Goal: Navigation & Orientation: Find specific page/section

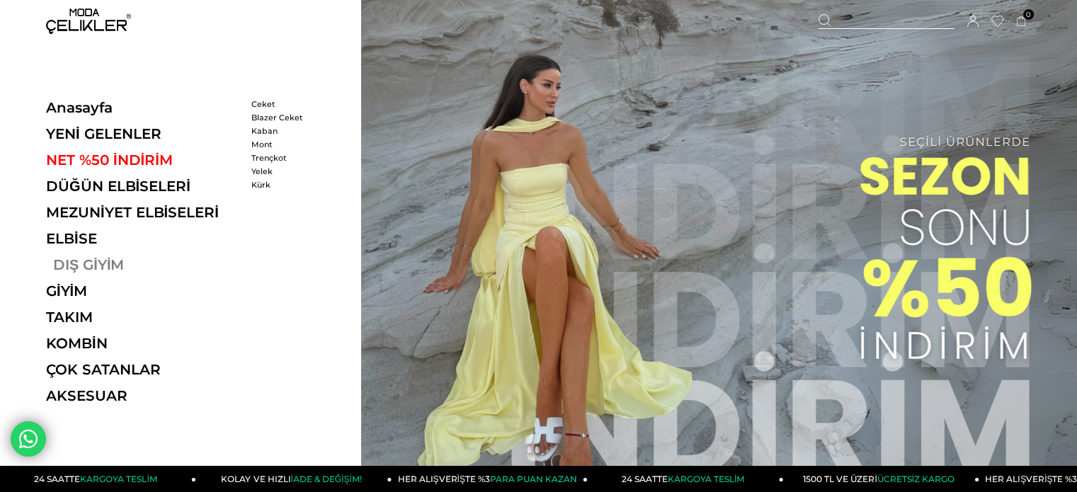
click at [105, 269] on link "DIŞ GİYİM" at bounding box center [143, 264] width 195 height 17
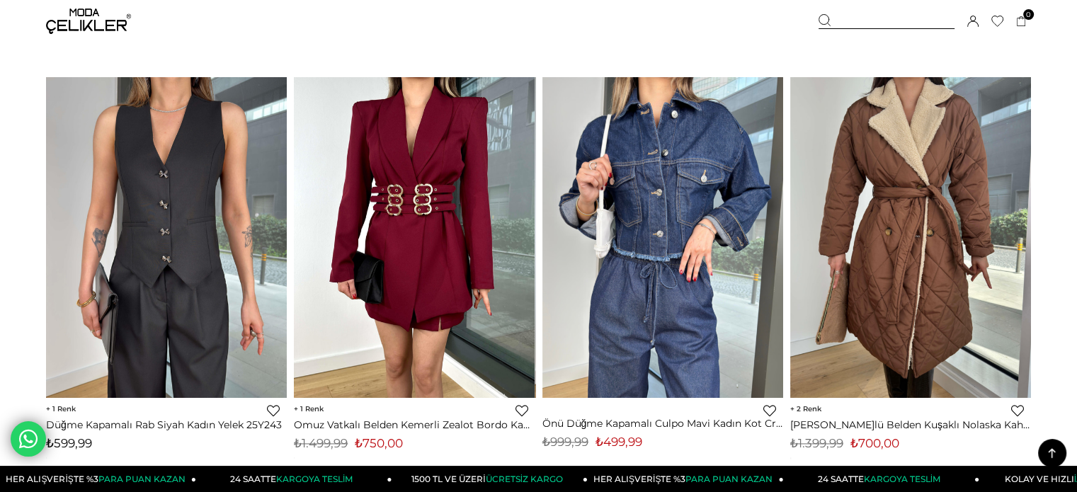
scroll to position [1871, 0]
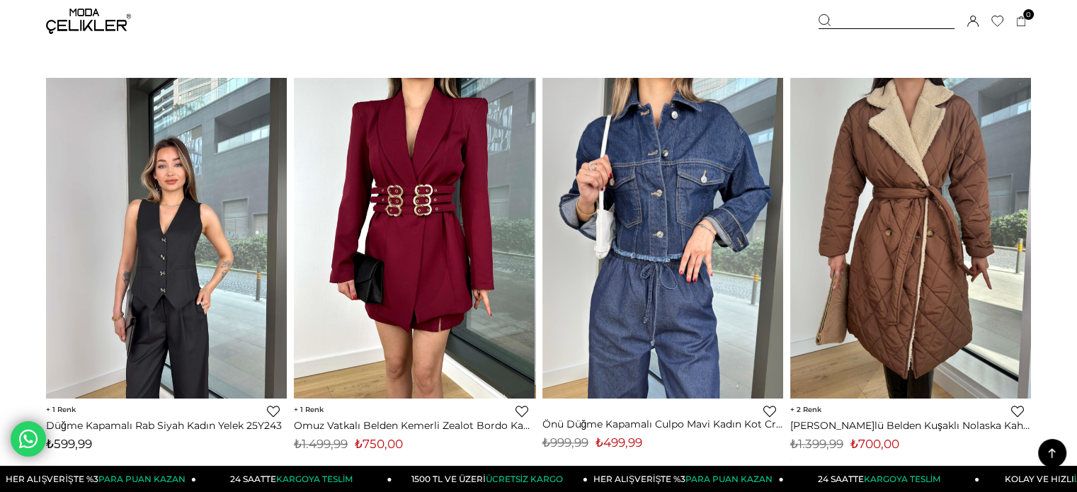
click at [190, 234] on img at bounding box center [166, 237] width 241 height 321
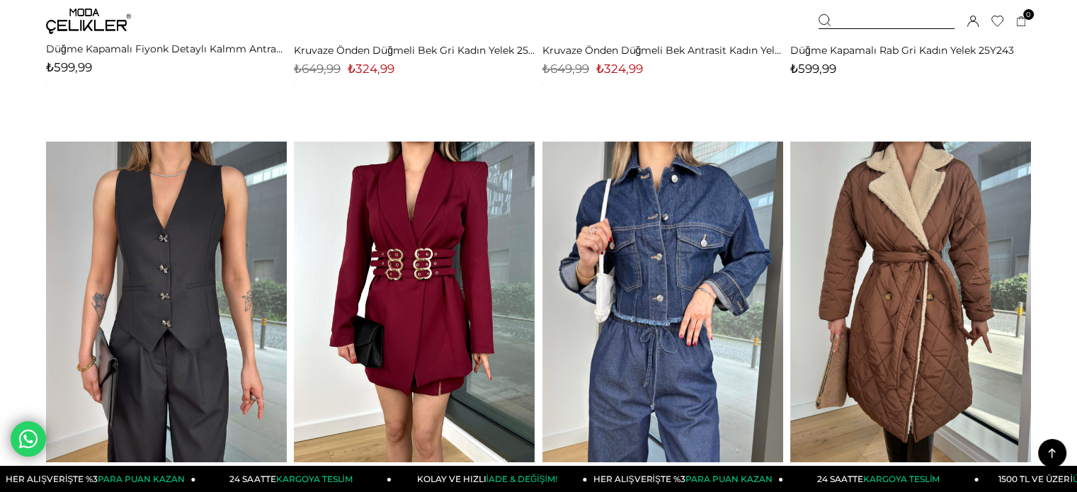
scroll to position [1808, 0]
click at [81, 13] on img at bounding box center [88, 20] width 85 height 25
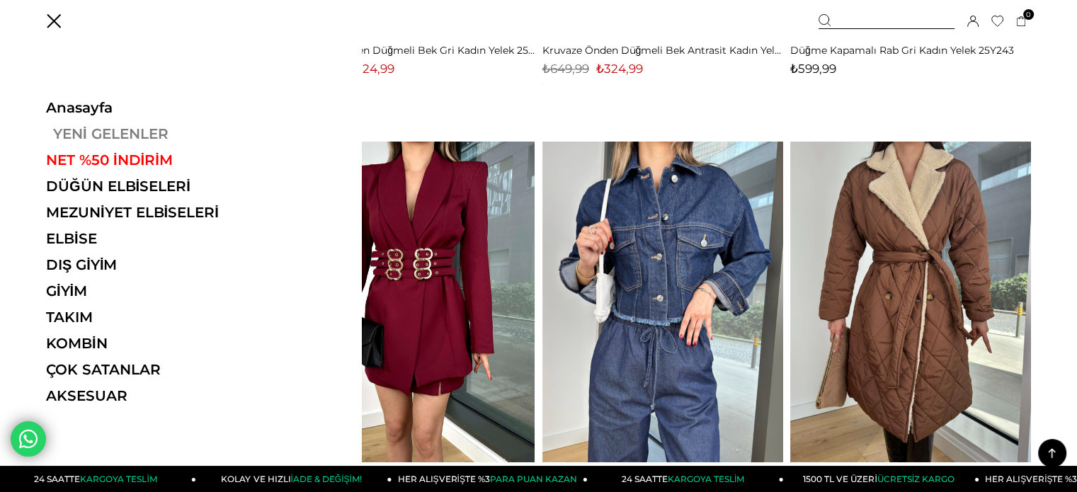
click at [96, 131] on link "YENİ GELENLER" at bounding box center [143, 133] width 195 height 17
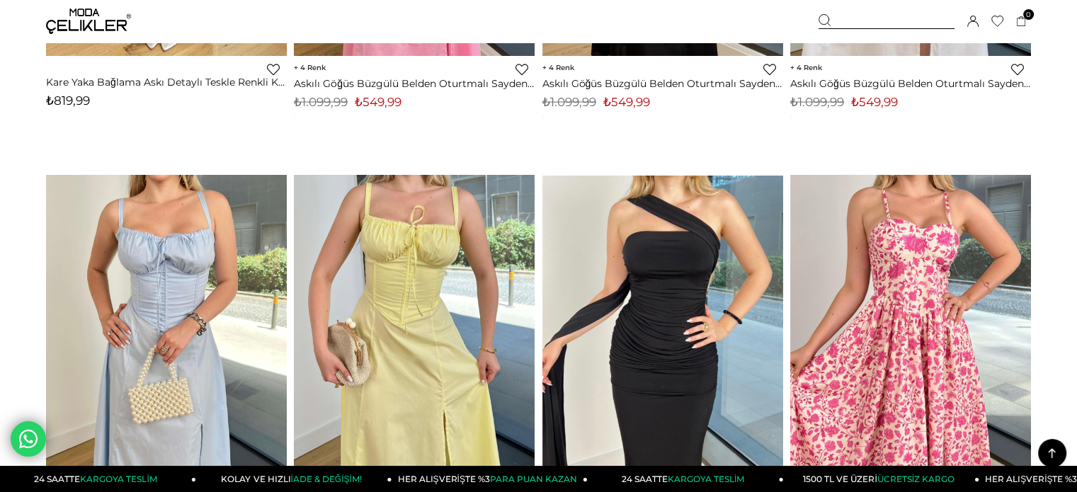
scroll to position [8833, 0]
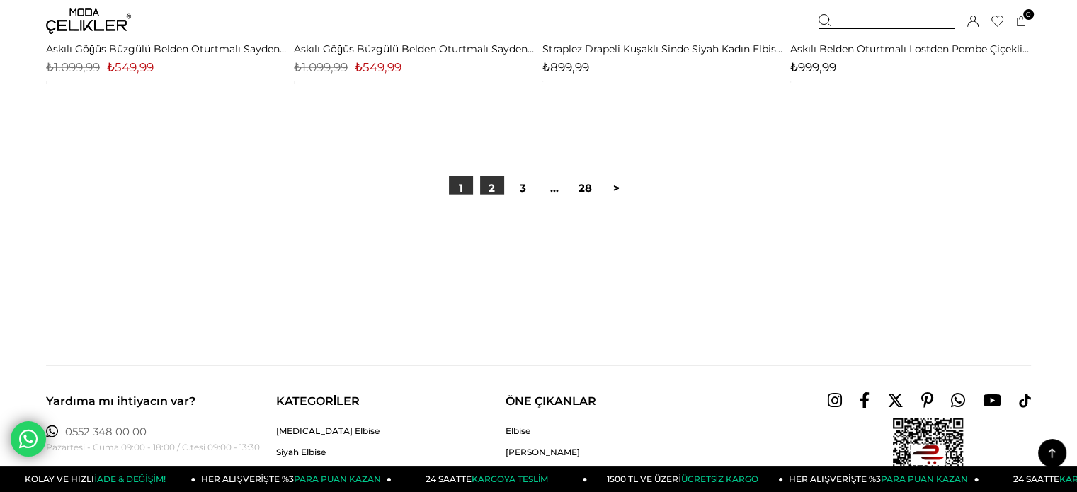
click at [490, 193] on link "2" at bounding box center [492, 188] width 24 height 24
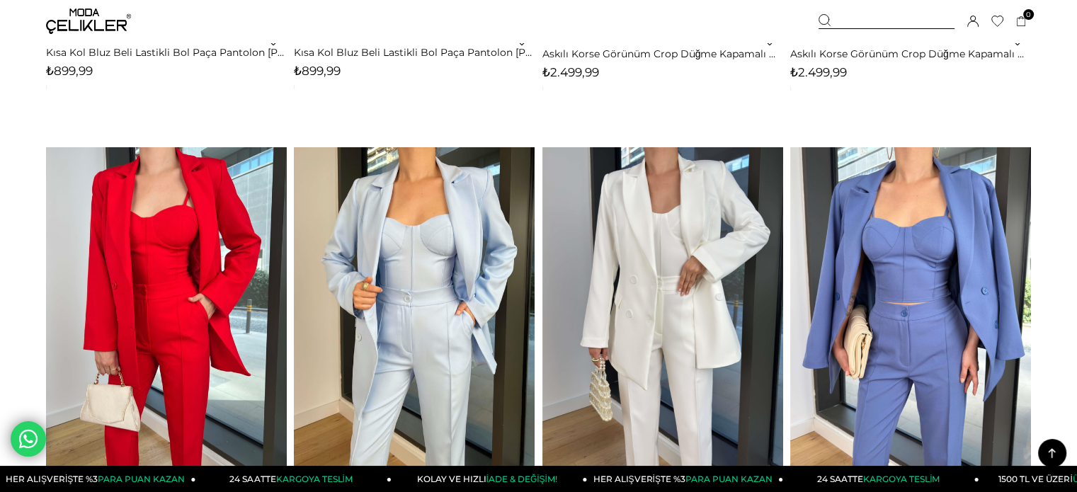
scroll to position [5763, 0]
